Goal: Information Seeking & Learning: Check status

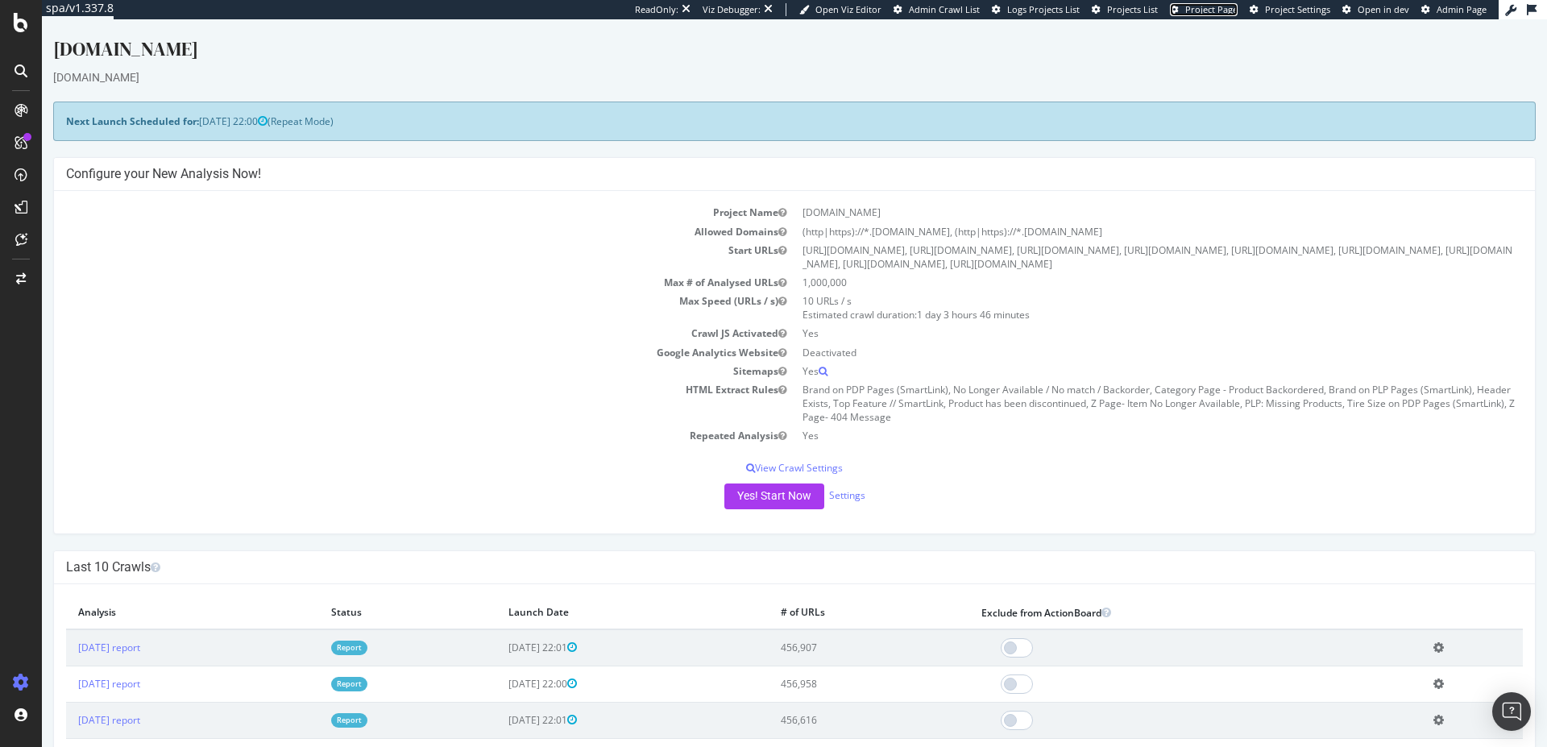
click at [1221, 10] on span "Project Page" at bounding box center [1211, 9] width 52 height 12
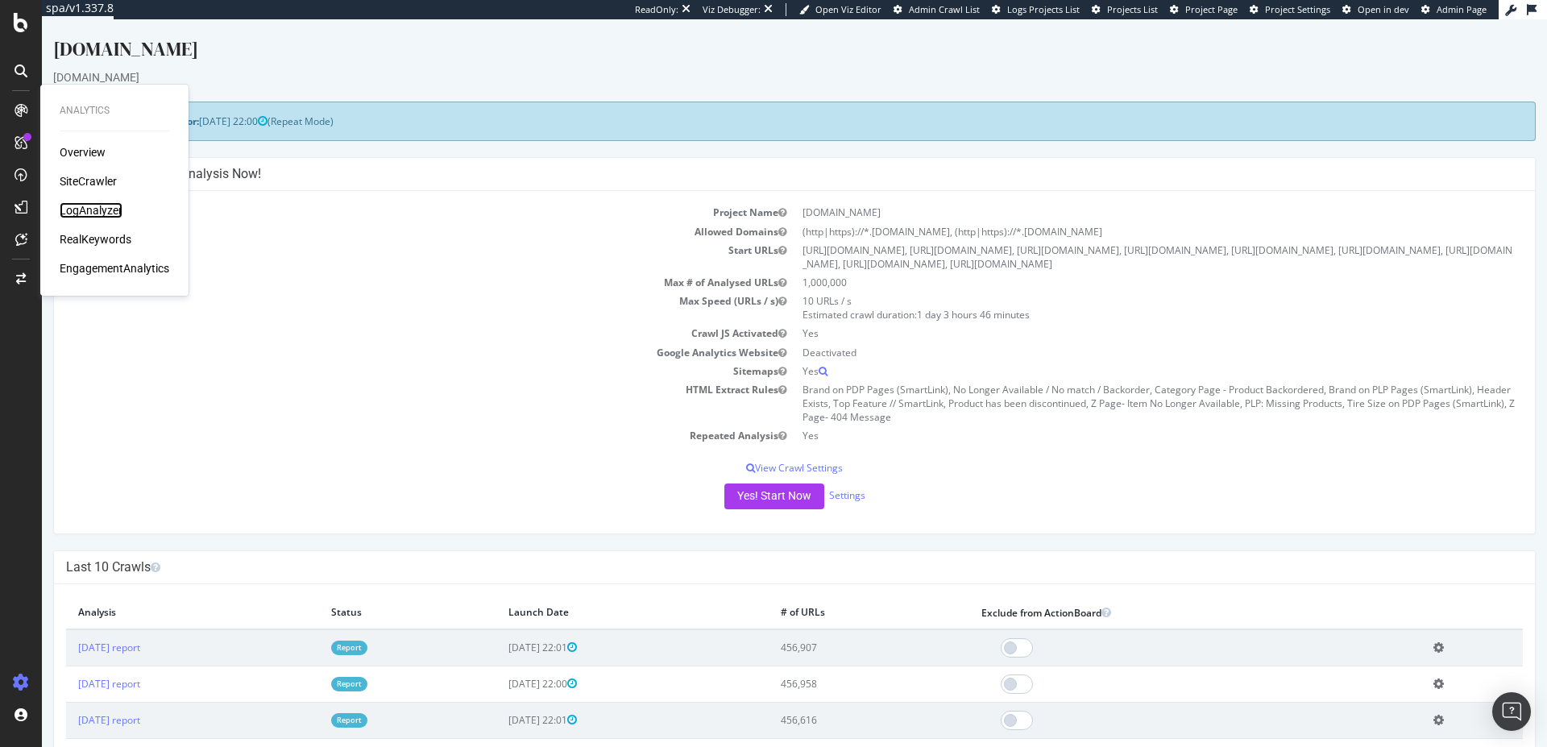
click at [91, 207] on div "LogAnalyzer" at bounding box center [91, 210] width 63 height 16
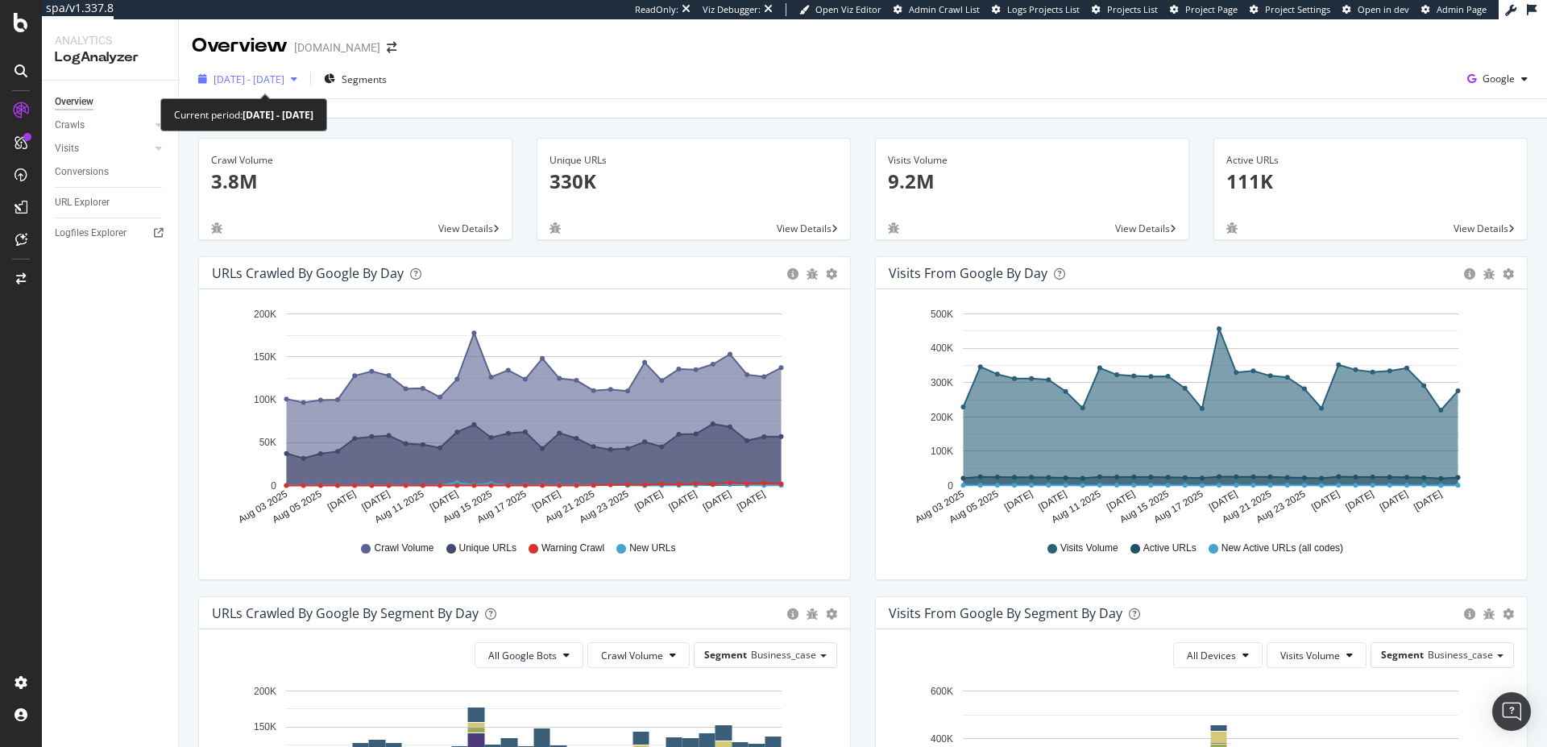
click at [284, 78] on span "[DATE] - [DATE]" at bounding box center [249, 80] width 71 height 14
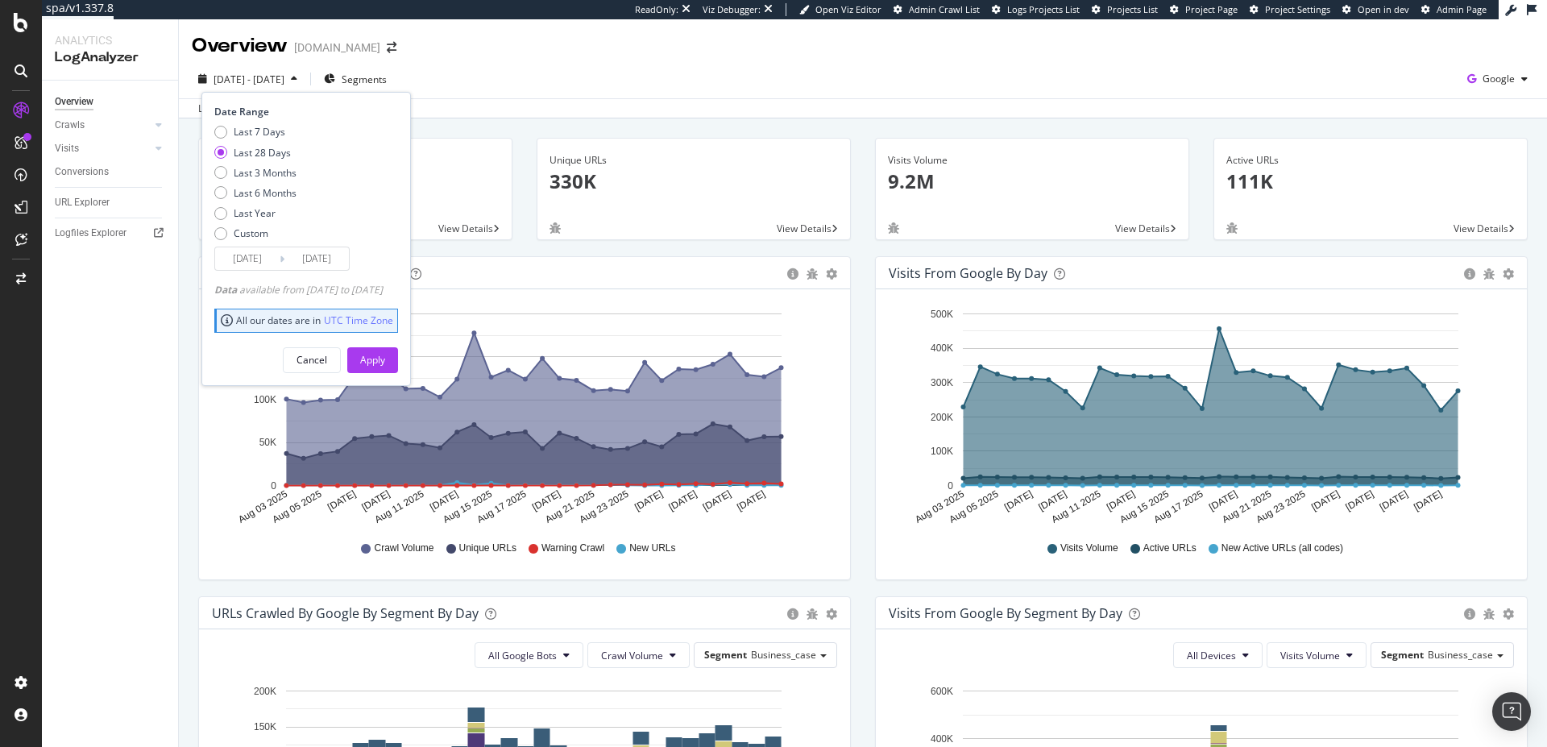
click at [284, 78] on span "[DATE] - [DATE]" at bounding box center [249, 80] width 71 height 14
